Goal: Contribute content

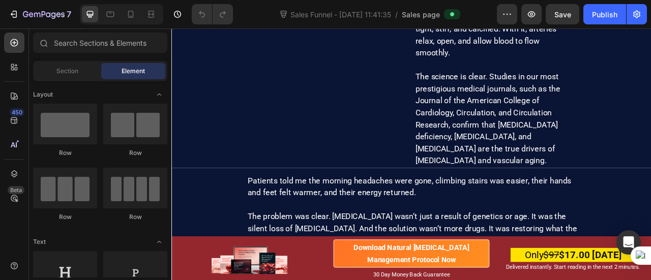
scroll to position [7003, 0]
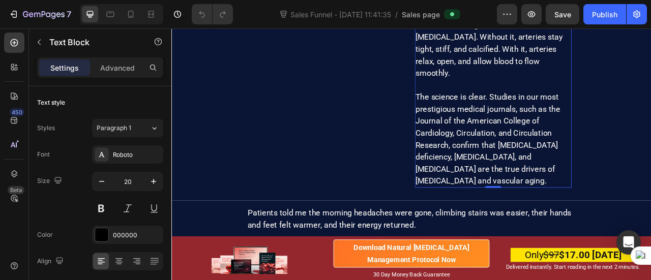
click at [542, 163] on span "The science is clear. Studies in our most prestigious medical journals, such as…" at bounding box center [573, 168] width 184 height 119
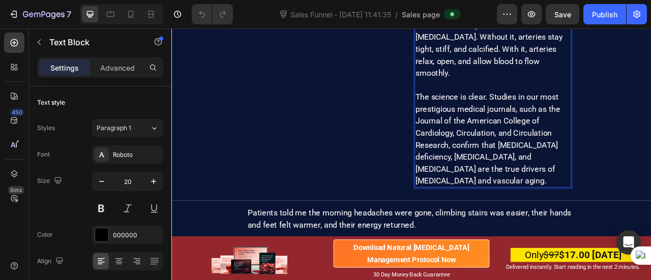
click at [568, 163] on span "The science is clear. Studies in our most prestigious medical journals, such as…" at bounding box center [573, 168] width 184 height 119
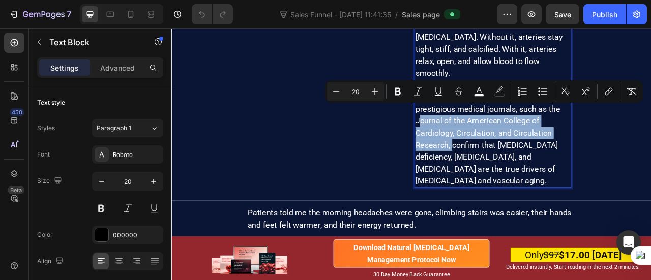
drag, startPoint x: 480, startPoint y: 132, endPoint x: 525, endPoint y: 154, distance: 49.1
click at [525, 154] on p "The science is clear. Studies in our most prestigious medical journals, such as…" at bounding box center [579, 169] width 197 height 122
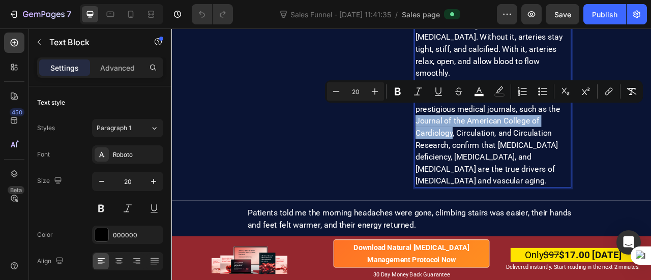
drag, startPoint x: 479, startPoint y: 132, endPoint x: 525, endPoint y: 147, distance: 48.2
click at [525, 147] on span "The science is clear. Studies in our most prestigious medical journals, such as…" at bounding box center [573, 168] width 184 height 119
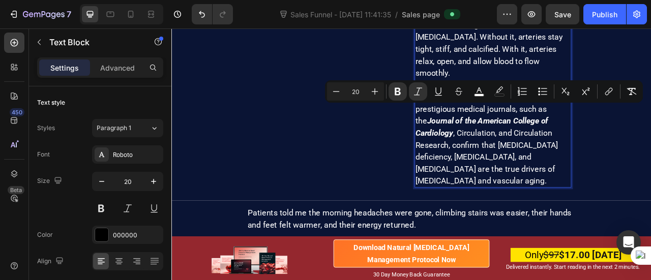
click at [534, 146] on span "The science is clear. Studies in our most prestigious medical journals, such as…" at bounding box center [572, 168] width 182 height 119
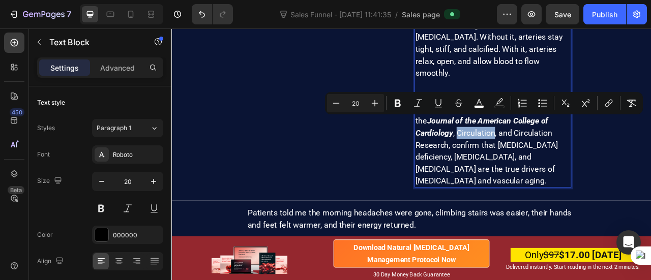
drag, startPoint x: 531, startPoint y: 146, endPoint x: 576, endPoint y: 146, distance: 45.8
click at [576, 146] on span "The science is clear. Studies in our most prestigious medical journals, such as…" at bounding box center [572, 168] width 182 height 119
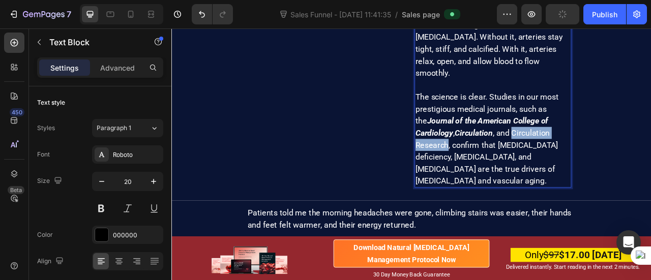
drag, startPoint x: 601, startPoint y: 148, endPoint x: 520, endPoint y: 163, distance: 82.7
click at [520, 163] on span "The science is clear. Studies in our most prestigious medical journals, such as…" at bounding box center [572, 168] width 182 height 119
click at [561, 166] on span "The science is clear. Studies in our most prestigious medical journals, such as…" at bounding box center [572, 168] width 182 height 119
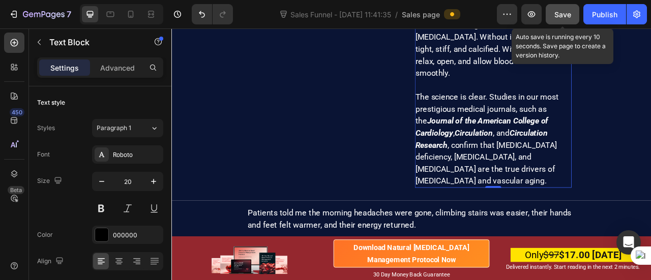
click at [557, 14] on span "Save" at bounding box center [562, 14] width 17 height 9
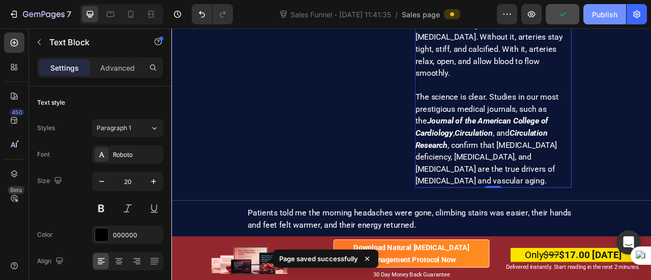
click at [600, 11] on div "Publish" at bounding box center [604, 14] width 25 height 11
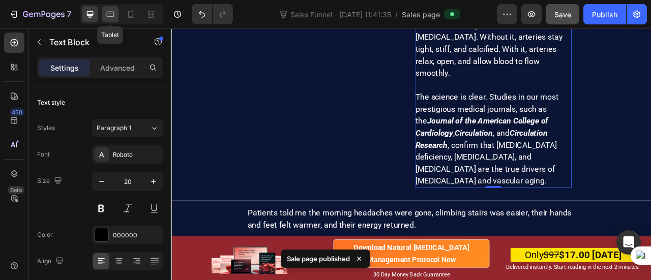
click at [112, 15] on icon at bounding box center [110, 14] width 10 height 10
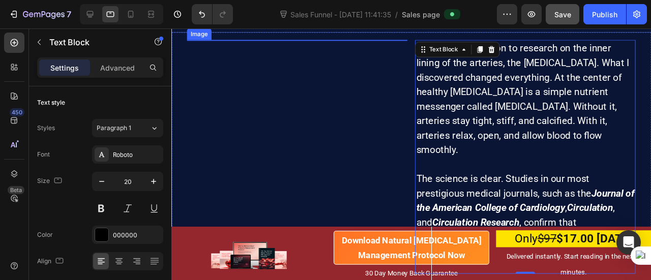
scroll to position [7156, 0]
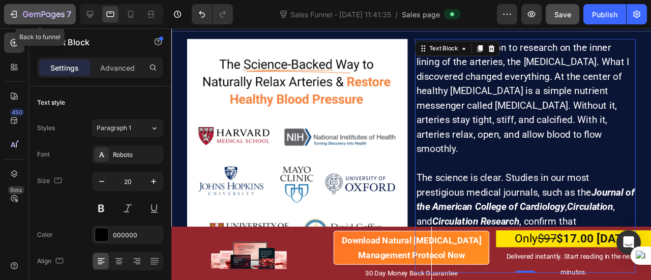
click at [53, 10] on div "7" at bounding box center [47, 14] width 48 height 12
